Goal: Task Accomplishment & Management: Complete application form

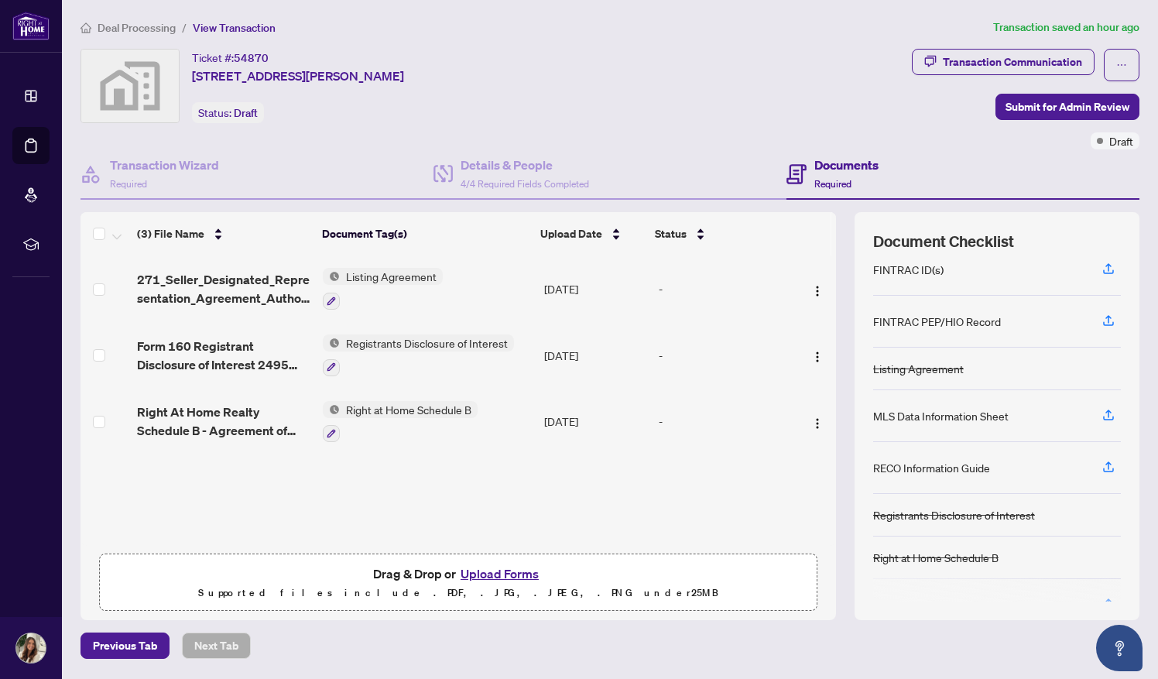
scroll to position [15, 0]
click at [1112, 410] on icon "button" at bounding box center [1109, 414] width 14 height 14
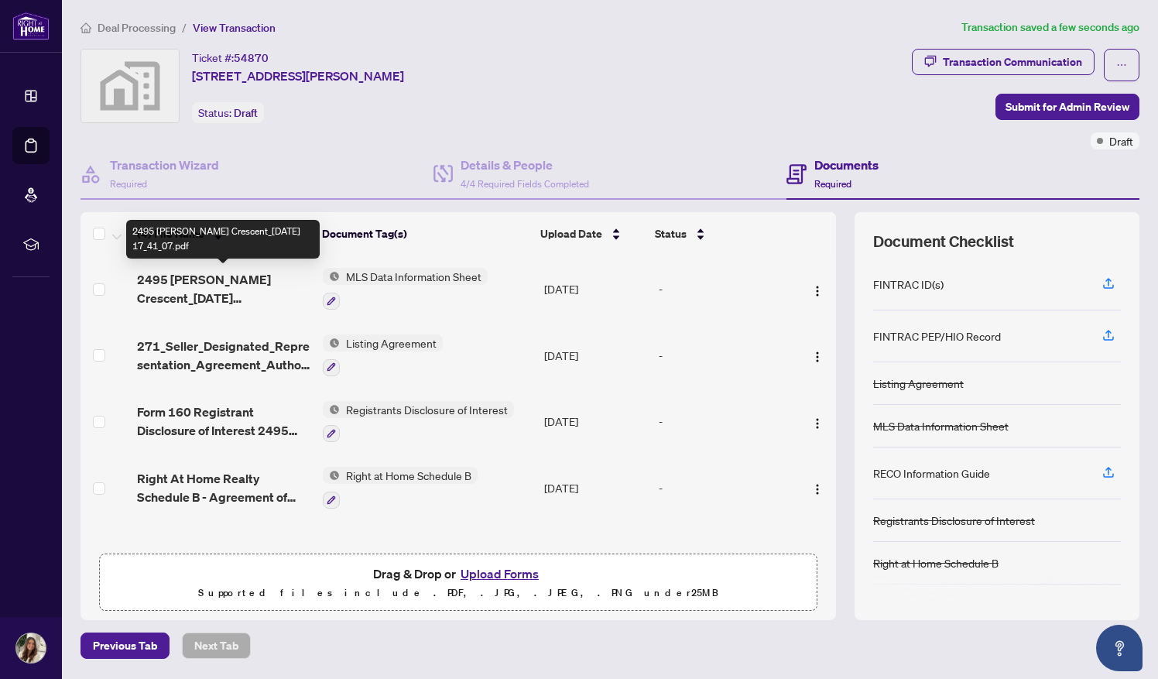
click at [223, 295] on span "2495 [PERSON_NAME] Crescent_[DATE] 17_41_07.pdf" at bounding box center [223, 288] width 173 height 37
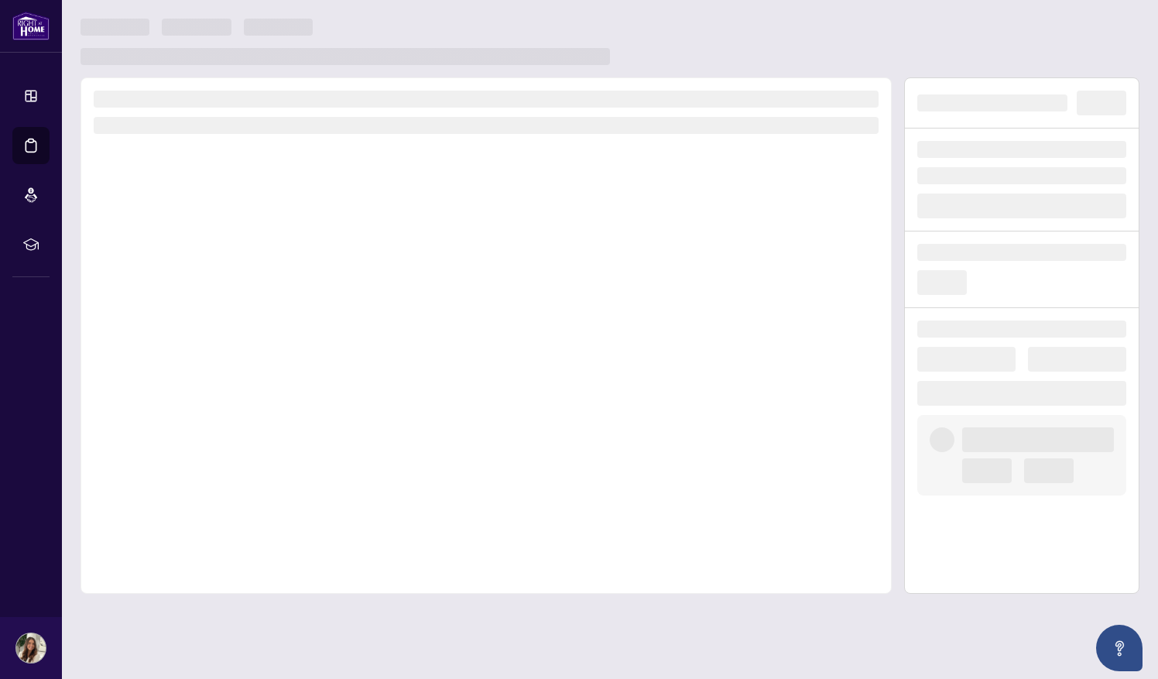
click at [223, 295] on div at bounding box center [486, 335] width 811 height 516
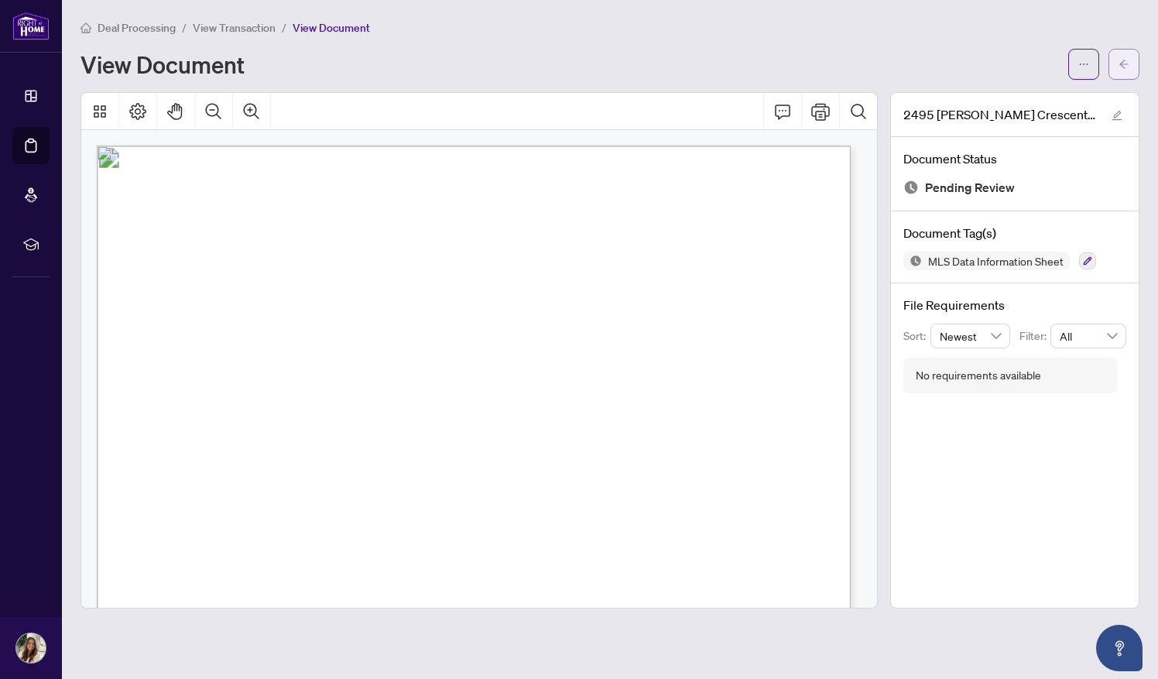
click at [1128, 61] on icon "arrow-left" at bounding box center [1124, 64] width 11 height 11
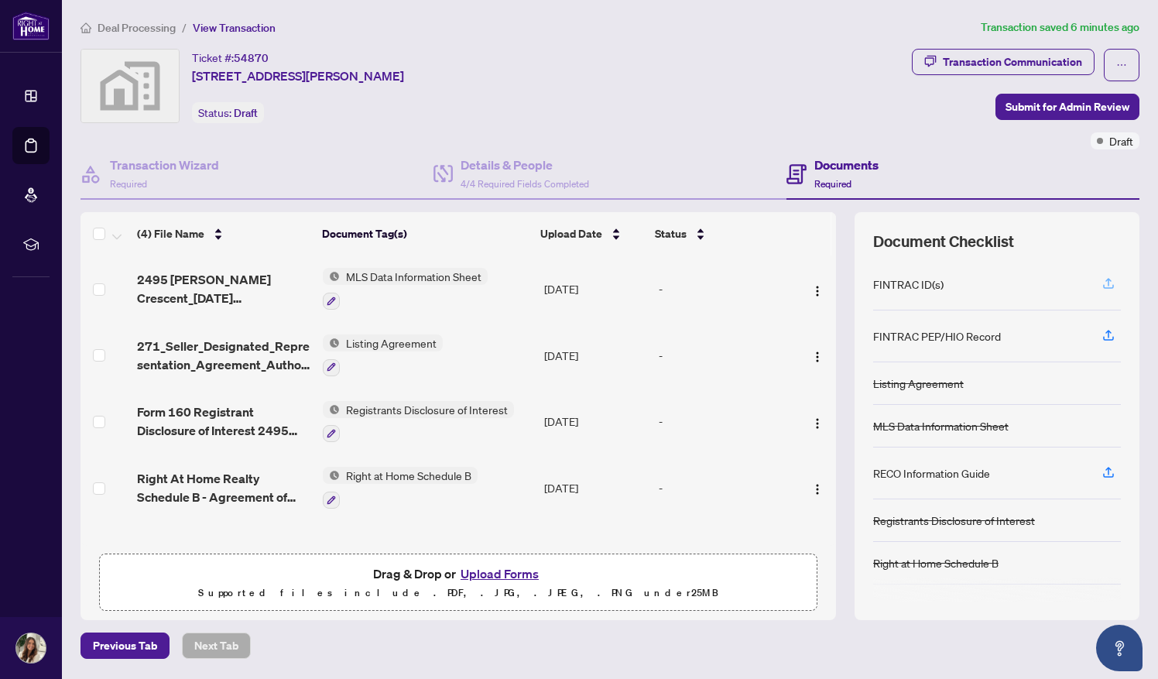
click at [1109, 279] on icon "button" at bounding box center [1109, 283] width 14 height 14
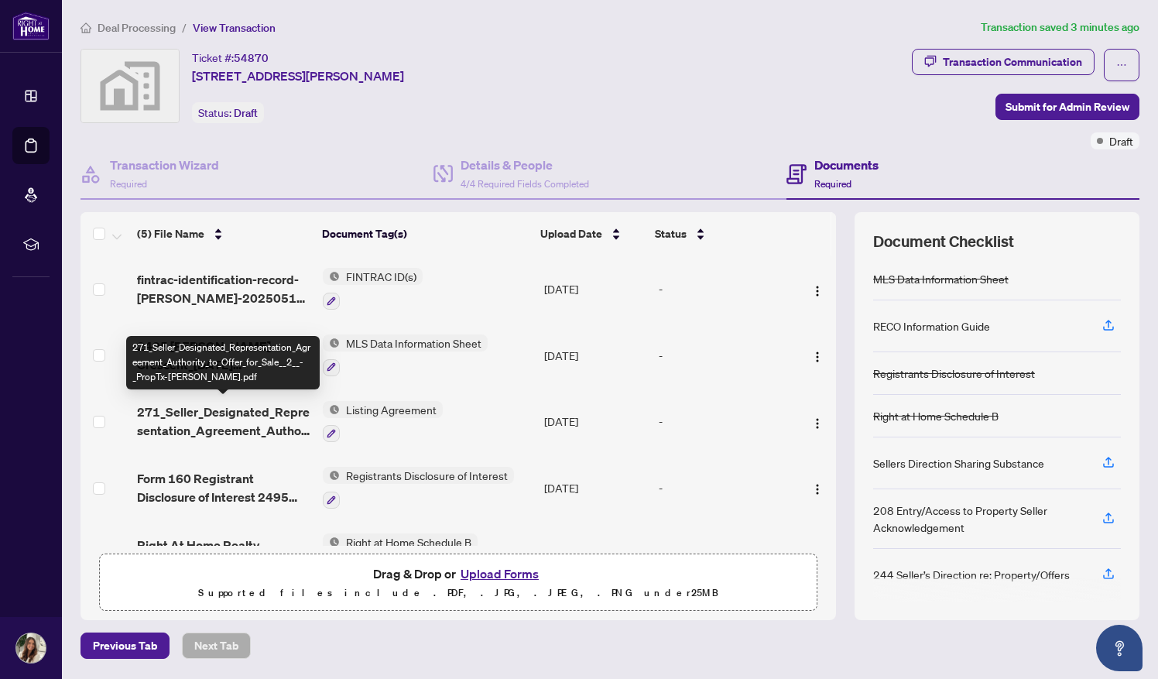
click at [279, 416] on span "271_Seller_Designated_Representation_Agreement_Authority_to_Offer_for_Sale__2__…" at bounding box center [223, 421] width 173 height 37
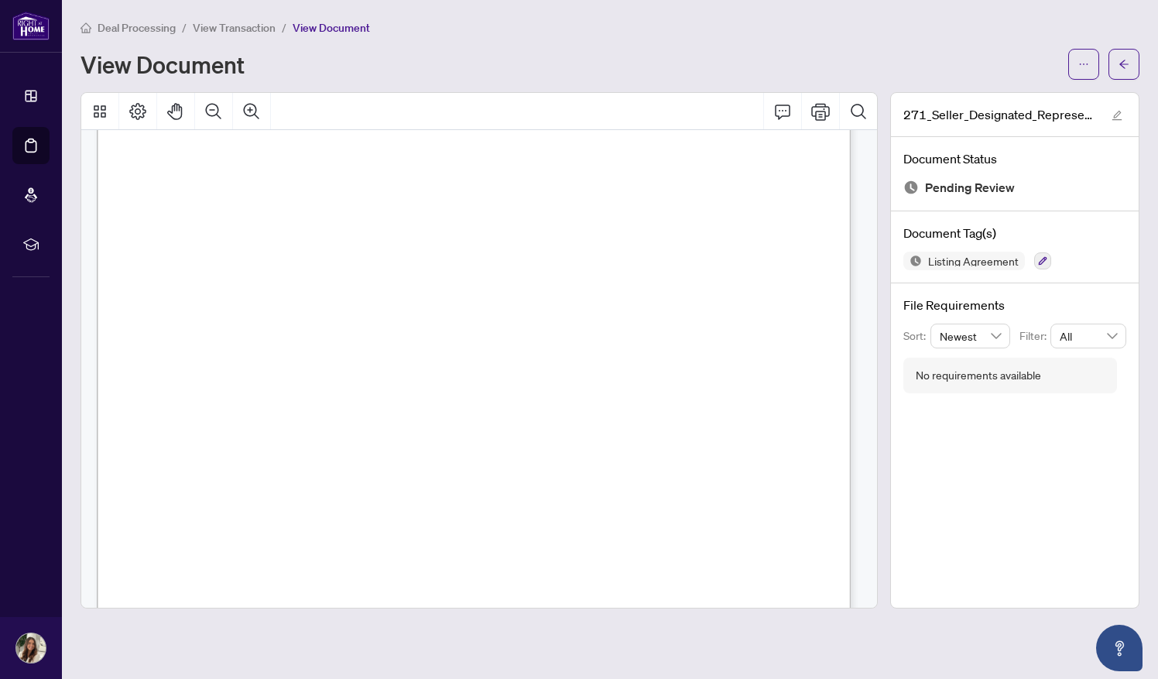
scroll to position [237, 0]
click at [1128, 64] on icon "arrow-left" at bounding box center [1124, 64] width 11 height 11
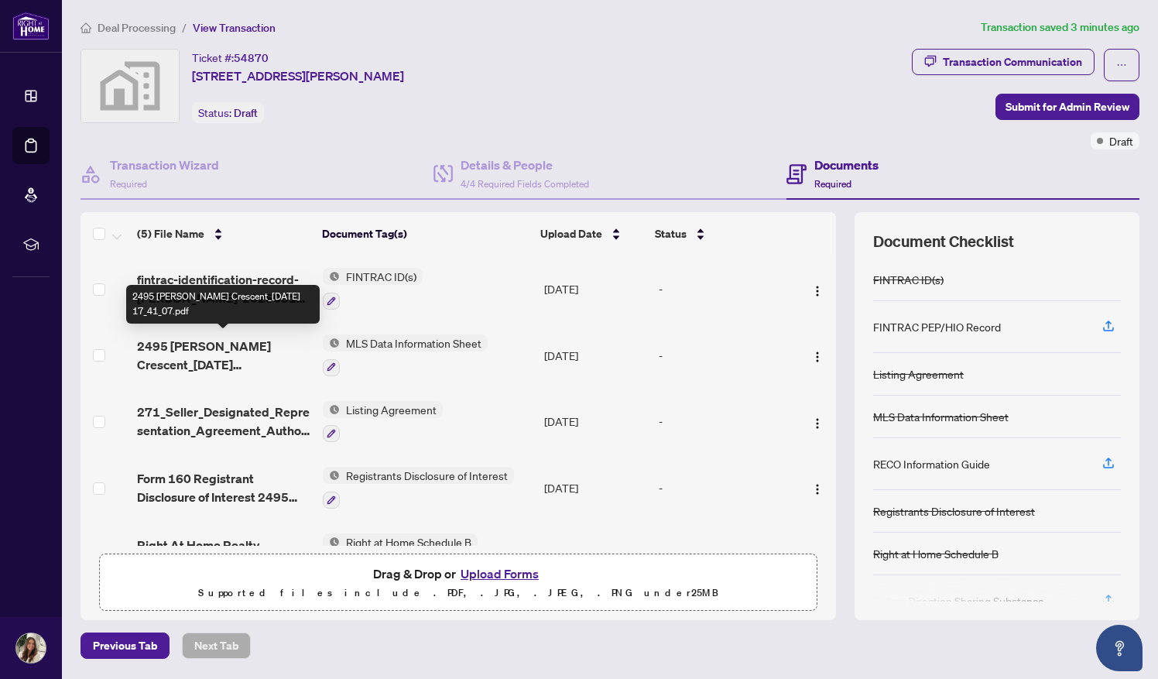
click at [180, 367] on span "2495 [PERSON_NAME] Crescent_[DATE] 17_41_07.pdf" at bounding box center [223, 355] width 173 height 37
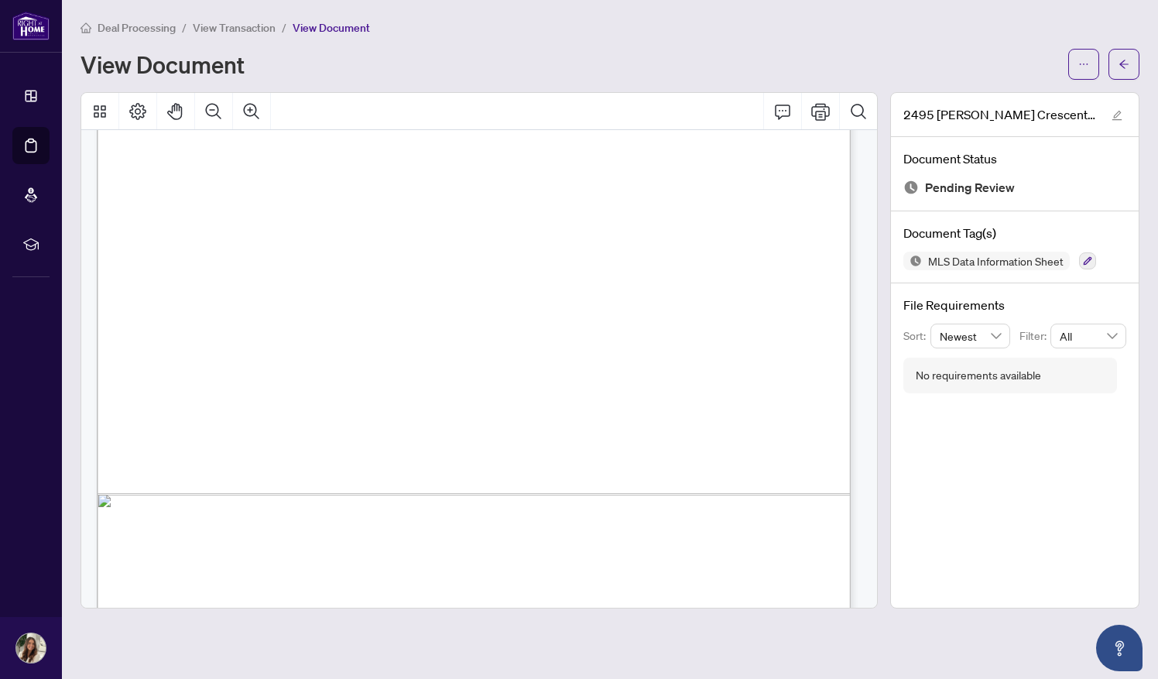
scroll to position [396, 0]
click at [1119, 68] on icon "arrow-left" at bounding box center [1124, 64] width 11 height 11
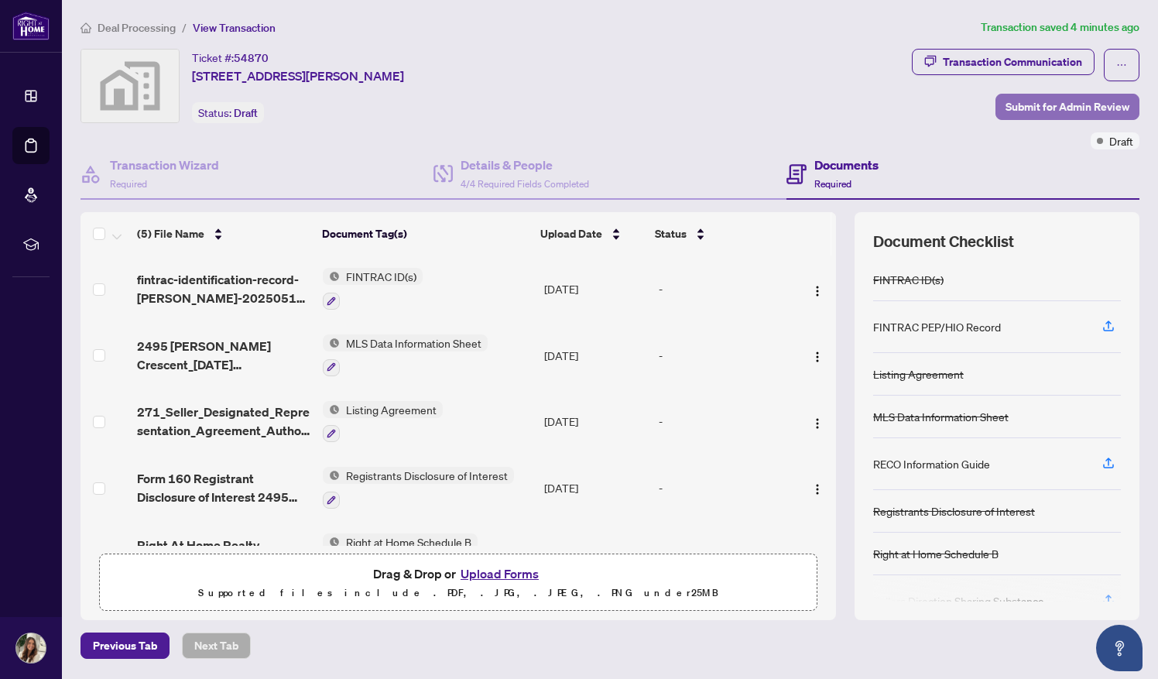
click at [1049, 108] on span "Submit for Admin Review" at bounding box center [1068, 106] width 124 height 25
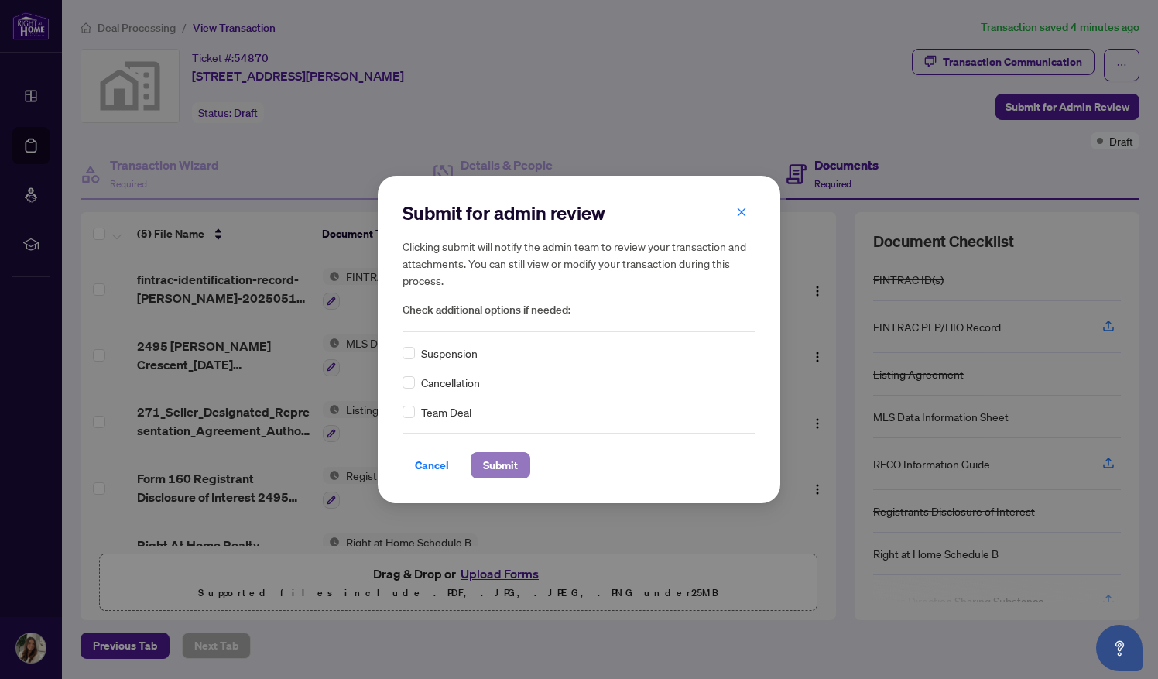
click at [512, 473] on span "Submit" at bounding box center [500, 465] width 35 height 25
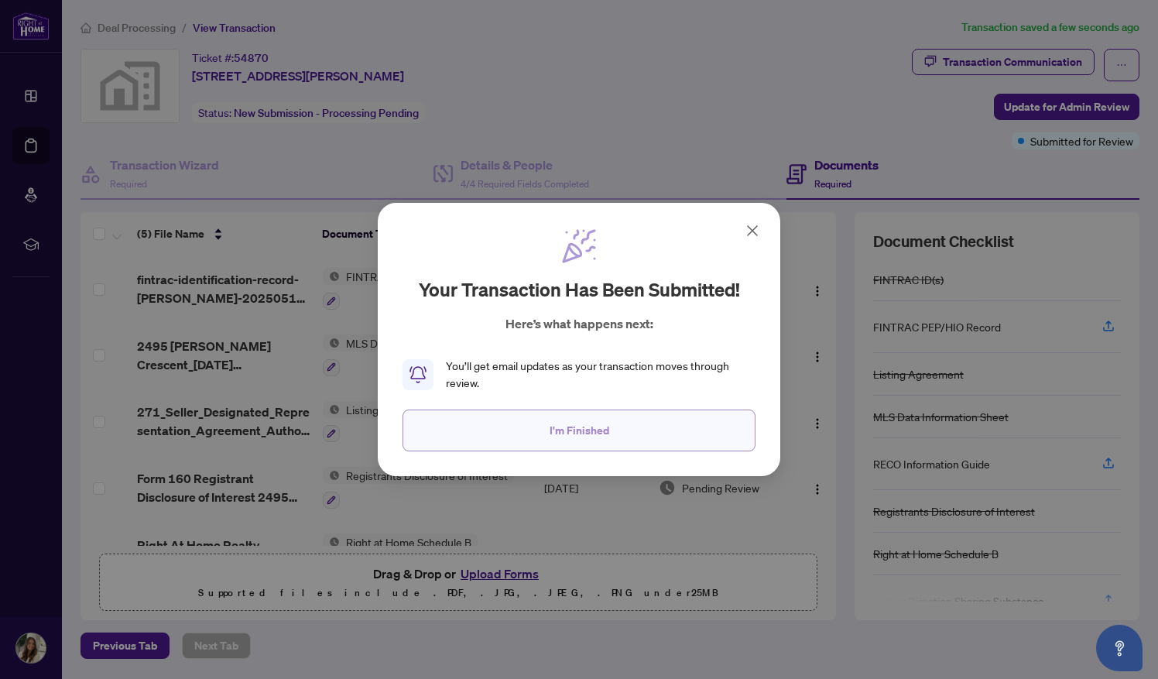
click at [618, 435] on button "I'm Finished" at bounding box center [579, 430] width 353 height 42
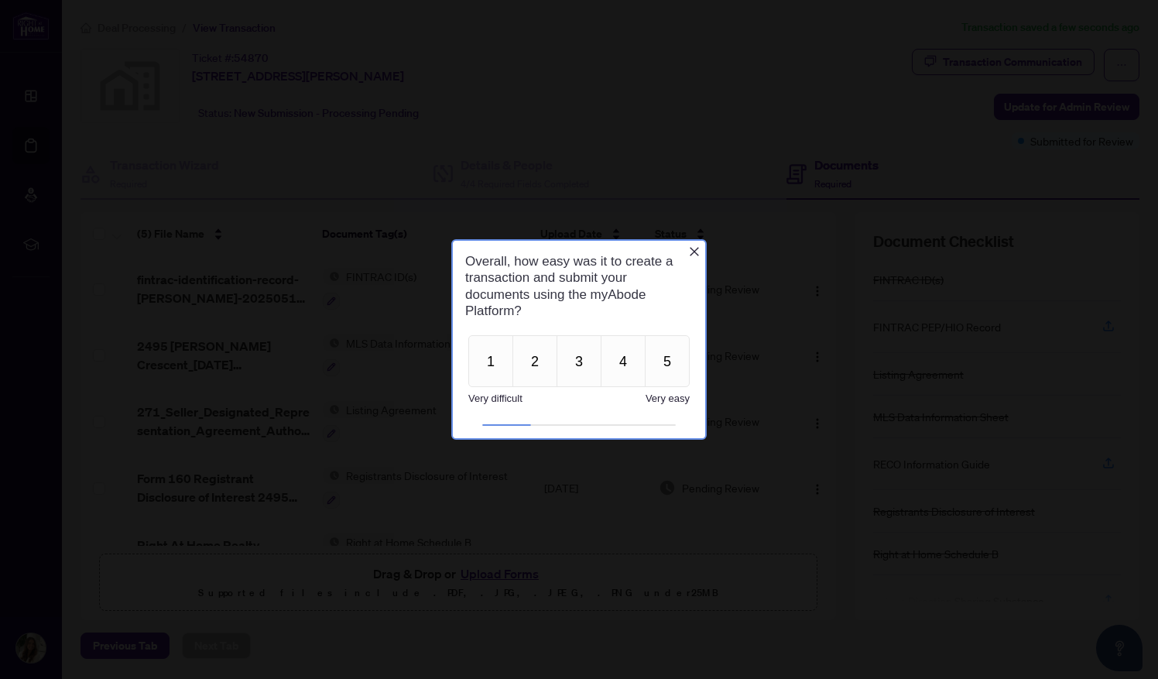
click at [697, 250] on icon "Close button" at bounding box center [694, 251] width 12 height 12
